Goal: Answer question/provide support: Share knowledge or assist other users

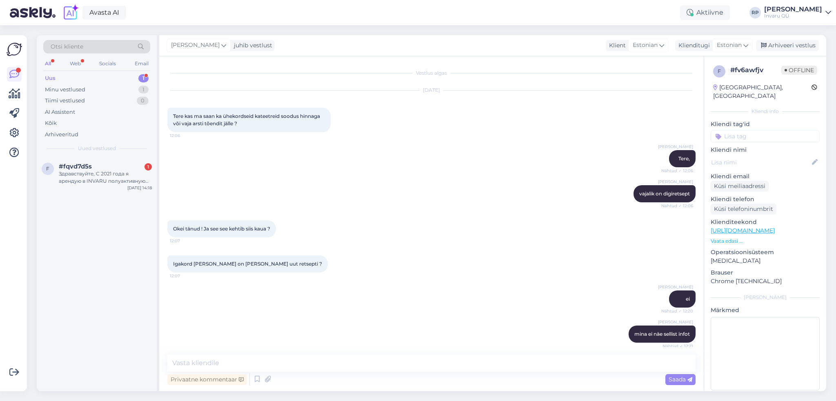
scroll to position [642, 0]
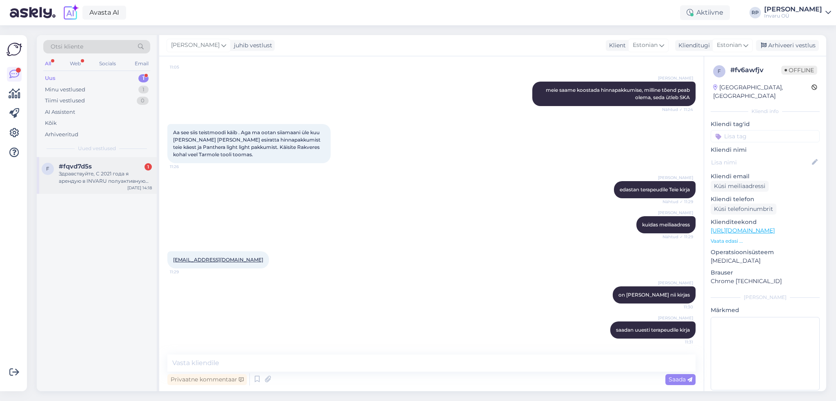
click at [120, 175] on div "Здравствуйте, С 2021 года я арендую в INVARU полуактивную инвалидную коляску Ba…" at bounding box center [105, 177] width 93 height 15
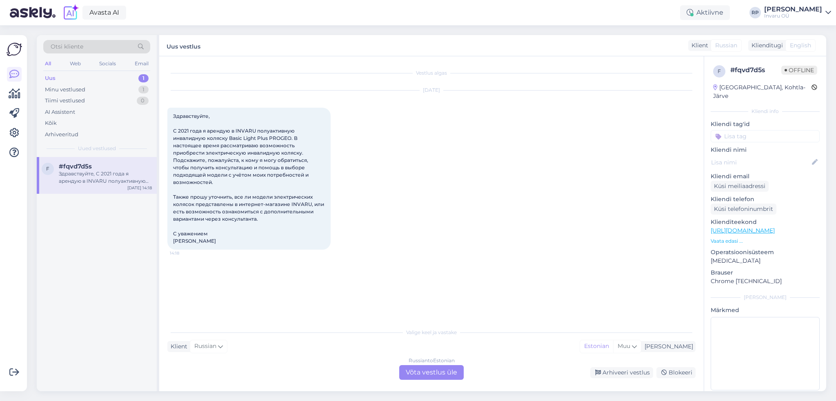
scroll to position [0, 0]
click at [454, 375] on div "Russian to Estonian Võta vestlus üle" at bounding box center [431, 372] width 65 height 15
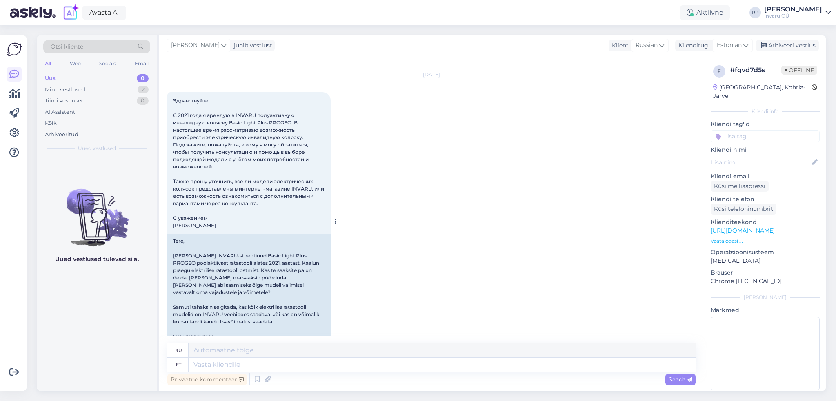
scroll to position [24, 0]
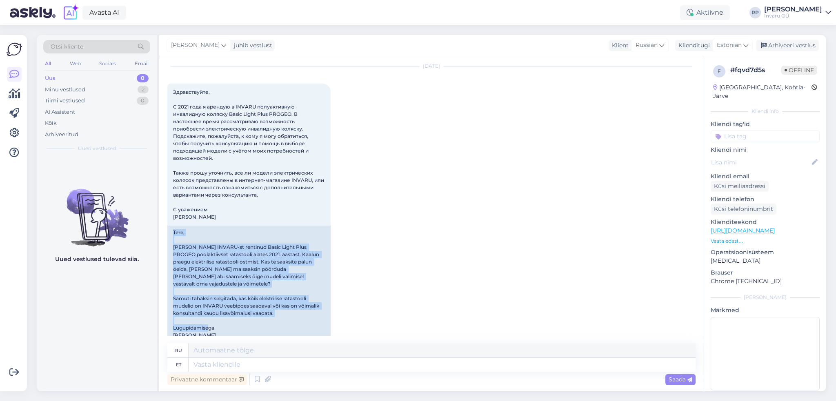
drag, startPoint x: 217, startPoint y: 321, endPoint x: 166, endPoint y: 223, distance: 110.5
click at [166, 223] on div "Vestlus algas [DATE] 14:18 Tere, [PERSON_NAME] INVARU-st rentinud Basic Light P…" at bounding box center [431, 223] width 545 height 335
copy div "Tere, [PERSON_NAME] INVARU-st rentinud Basic Light Plus PROGEO poolaktiivset ra…"
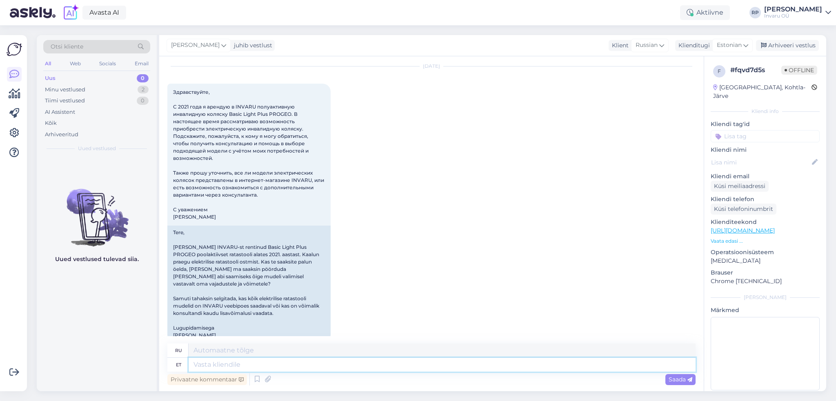
click at [266, 364] on textarea at bounding box center [442, 365] width 507 height 14
type textarea "Tere"
type textarea "Привет"
type textarea "Tere"
click at [753, 204] on div "Küsi telefoninumbrit" at bounding box center [744, 209] width 66 height 11
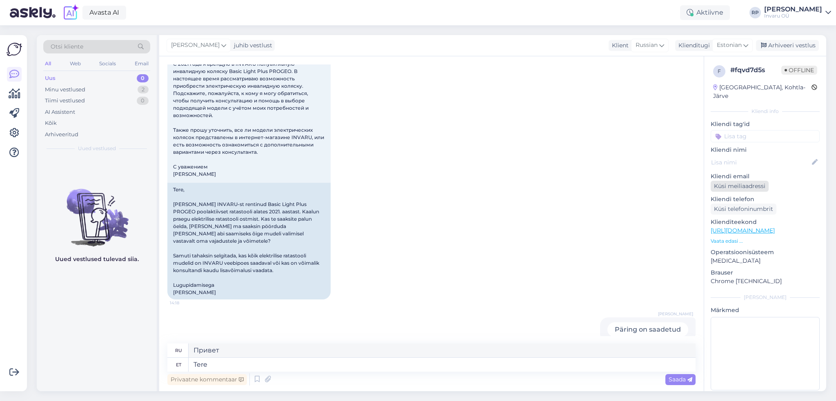
click at [758, 181] on div "Küsi meiliaadressi" at bounding box center [740, 186] width 58 height 11
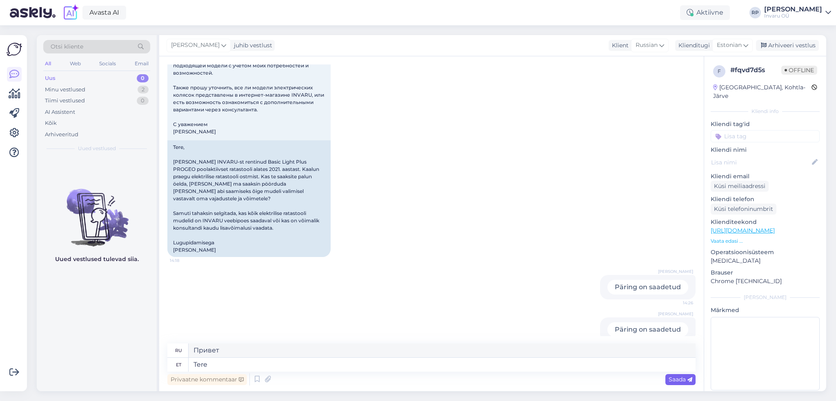
click at [675, 381] on span "Saada" at bounding box center [681, 379] width 24 height 7
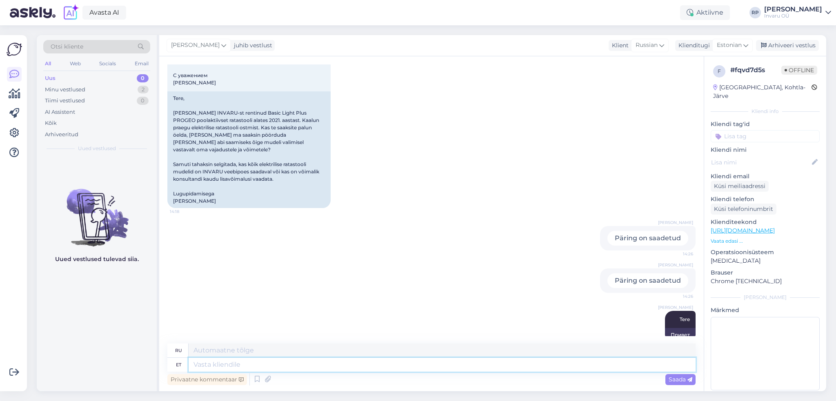
click at [211, 365] on textarea at bounding box center [442, 365] width 507 height 14
